Goal: Information Seeking & Learning: Learn about a topic

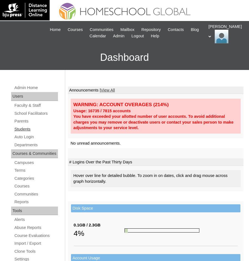
click at [28, 128] on link "Students" at bounding box center [36, 129] width 44 height 7
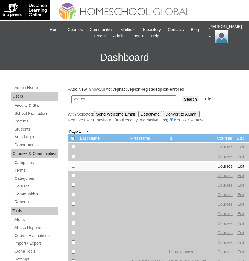
paste input "[PERSON_NAME]"
type input "[PERSON_NAME]"
click at [182, 101] on input "Search" at bounding box center [190, 99] width 17 height 6
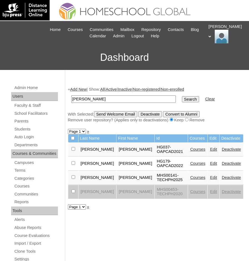
click at [195, 176] on link "Courses" at bounding box center [197, 178] width 15 height 4
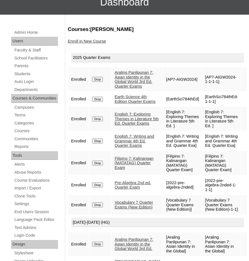
scroll to position [83, 0]
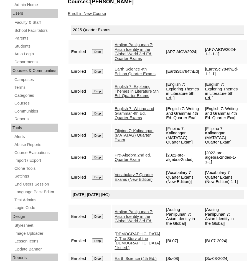
click at [122, 50] on link "Araling Panlipunan 7: Asian Identity in the Global World 3rd Ed. Quarter Exams" at bounding box center [133, 52] width 39 height 18
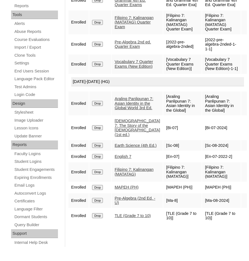
scroll to position [213, 0]
click at [133, 110] on link "Araling Panlipunan 7: Asian Identity in the Global World 3rd Ed." at bounding box center [133, 104] width 39 height 14
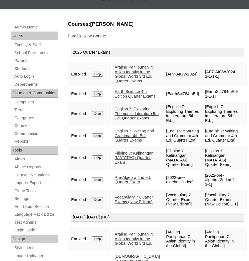
scroll to position [0, 0]
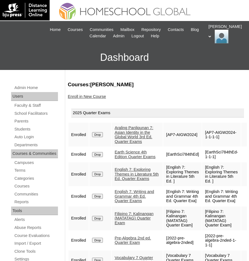
drag, startPoint x: 122, startPoint y: 85, endPoint x: 155, endPoint y: 85, distance: 33.0
click at [155, 85] on h3 "Courses:[PERSON_NAME]" at bounding box center [156, 84] width 176 height 7
copy h3 "[PERSON_NAME]"
